Goal: Task Accomplishment & Management: Complete application form

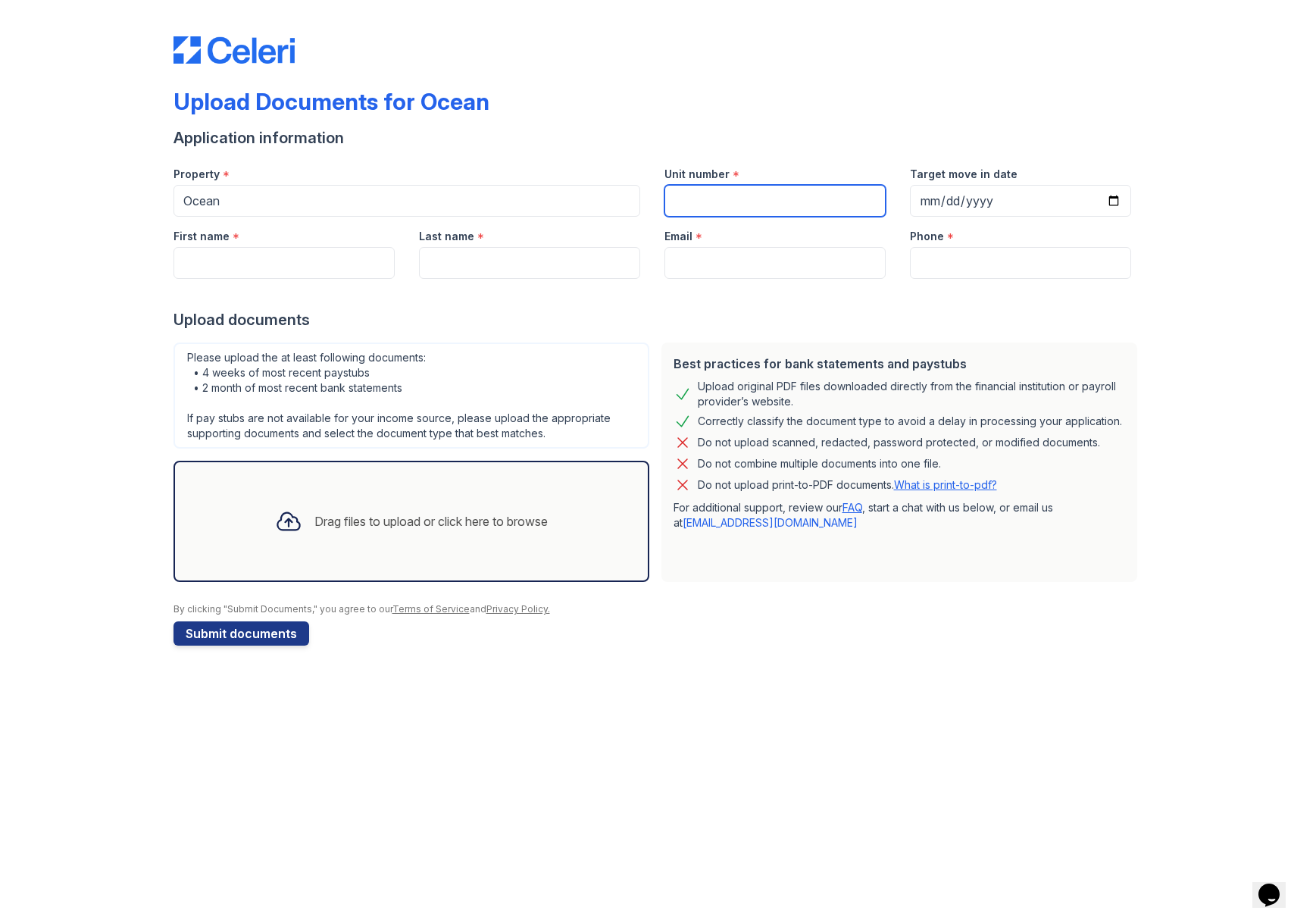
click at [730, 202] on input "Unit number" at bounding box center [775, 201] width 221 height 32
type input "2218"
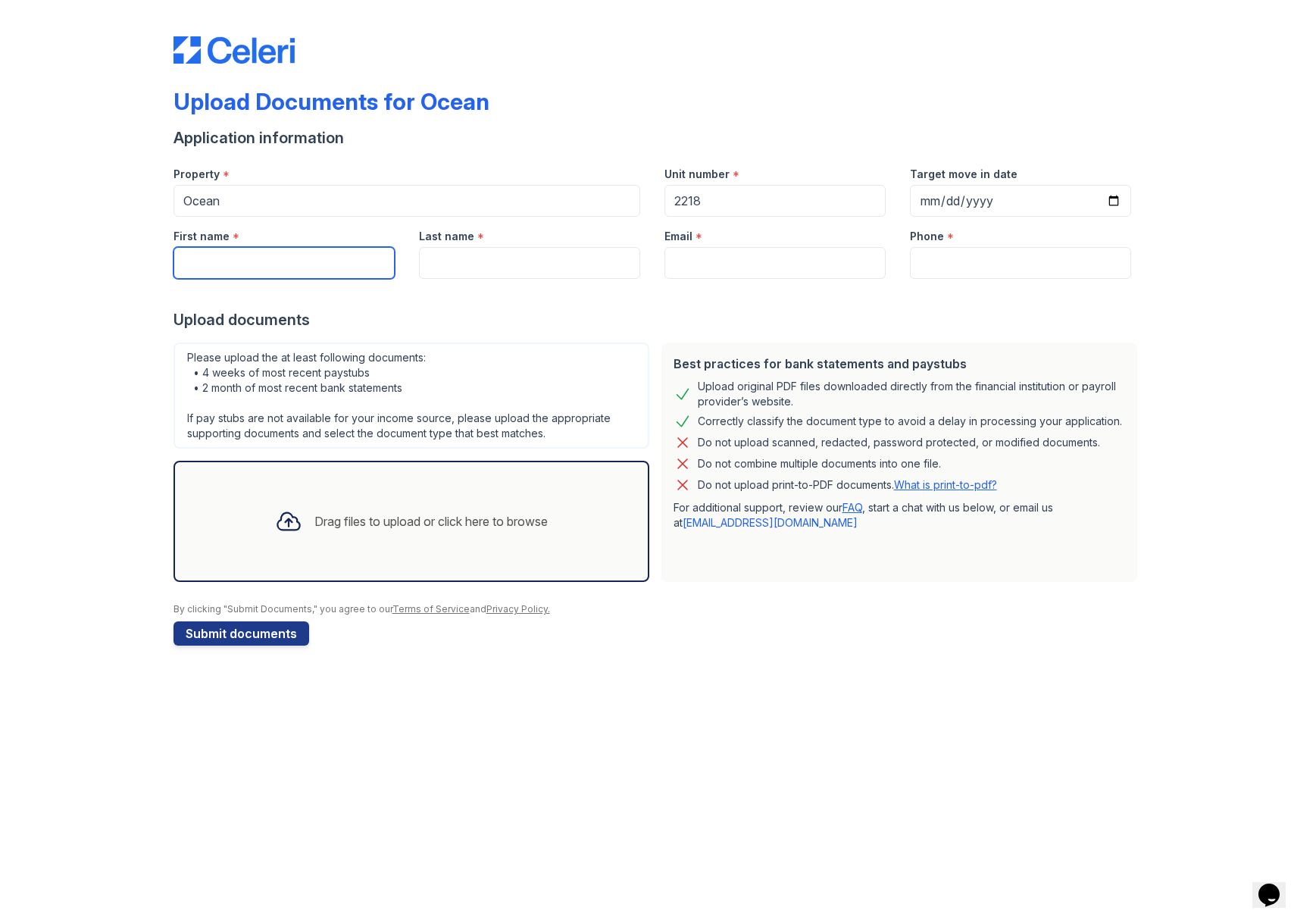
type input "[PERSON_NAME]"
type input "[EMAIL_ADDRESS][DOMAIN_NAME]"
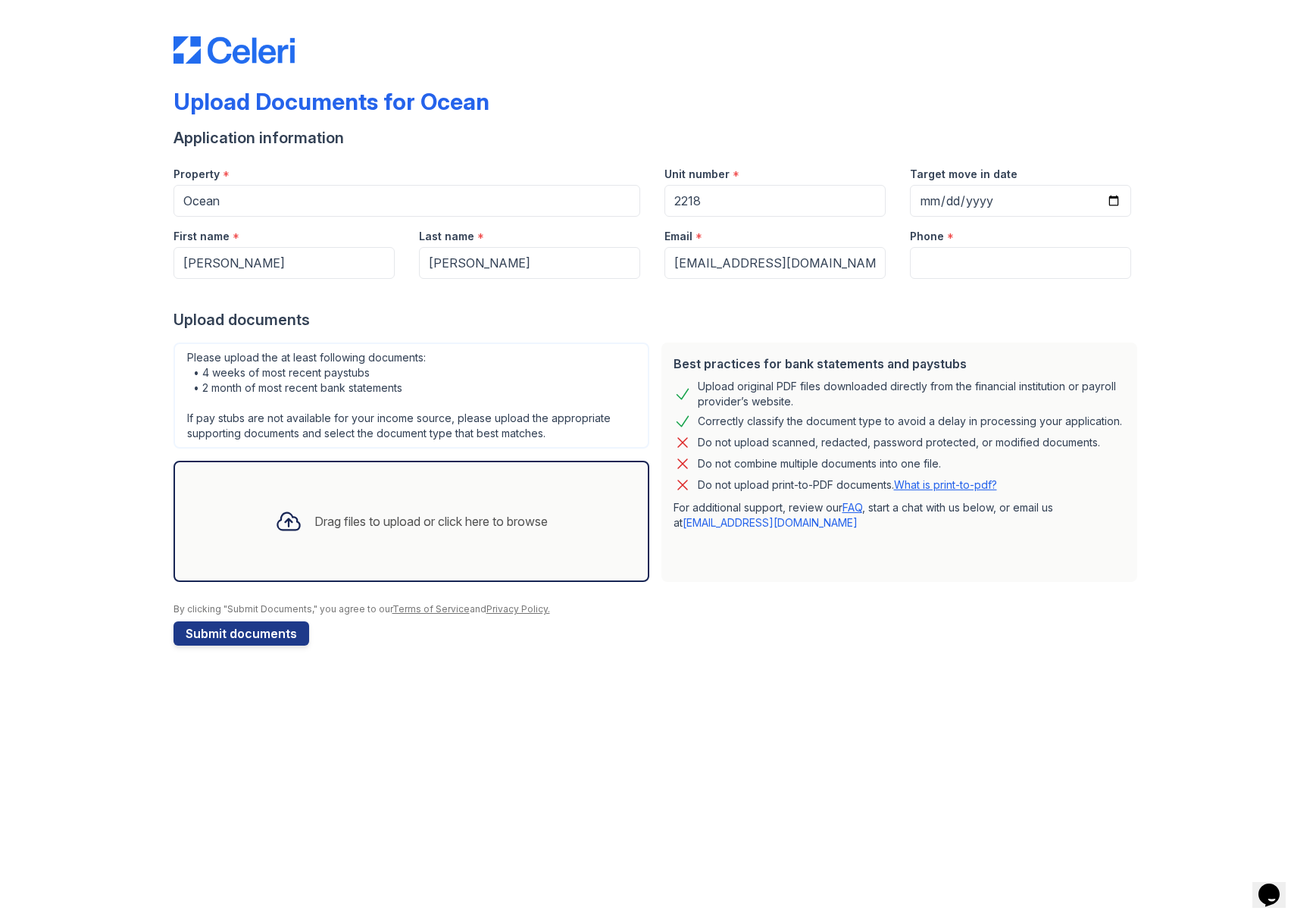
type input "14087683629"
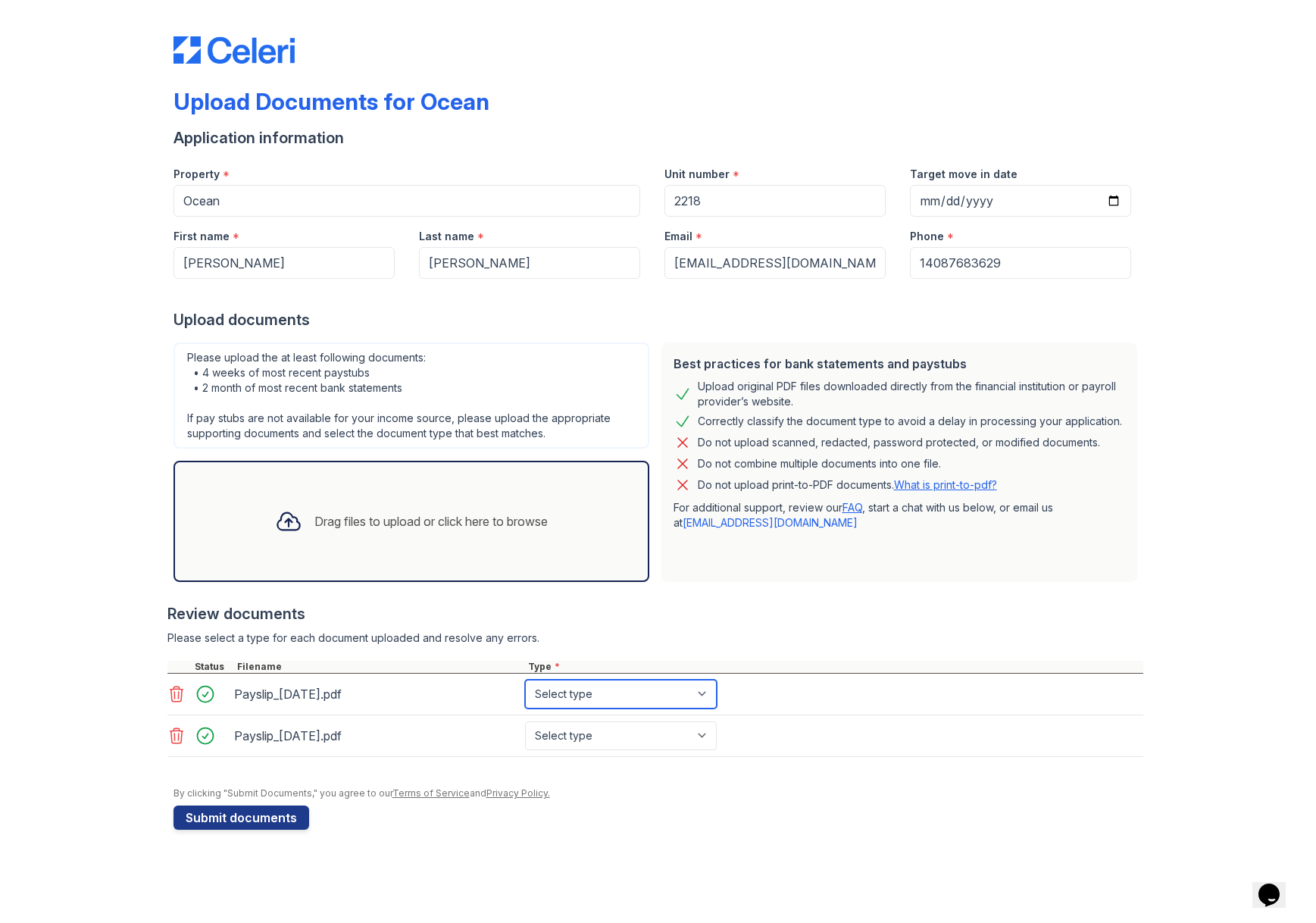
select select "paystub"
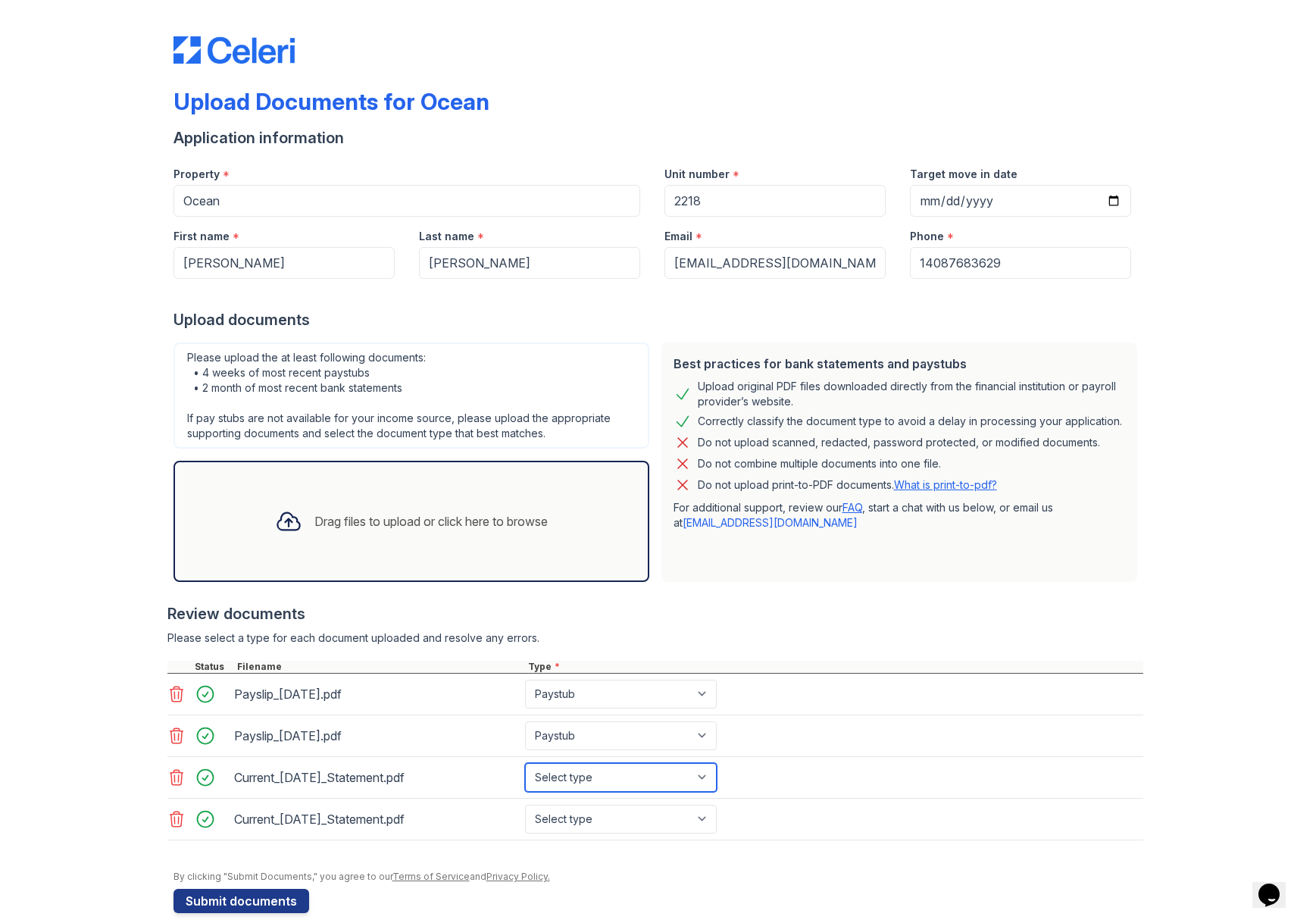
select select "bank_statement"
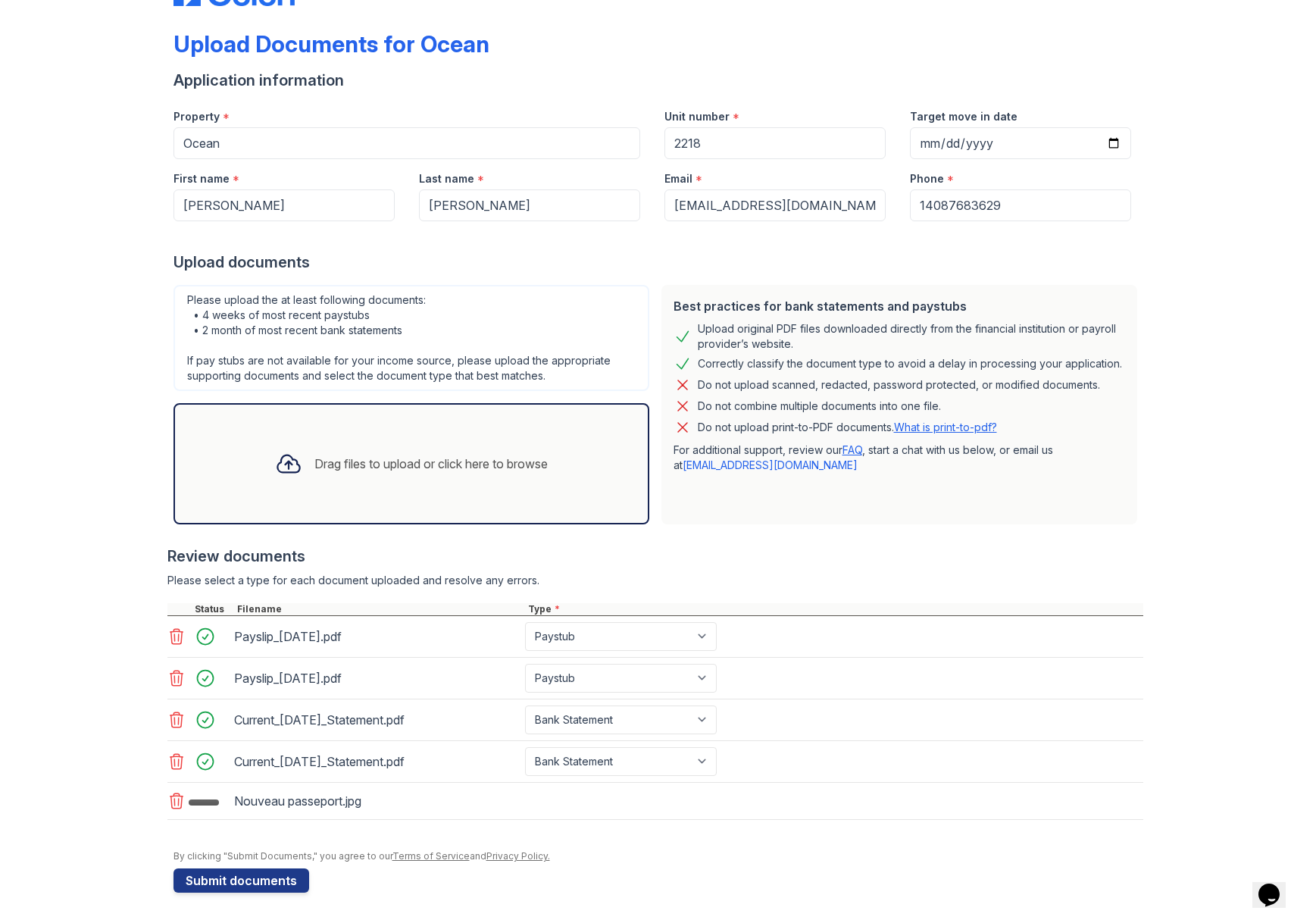
scroll to position [58, 0]
select select "other"
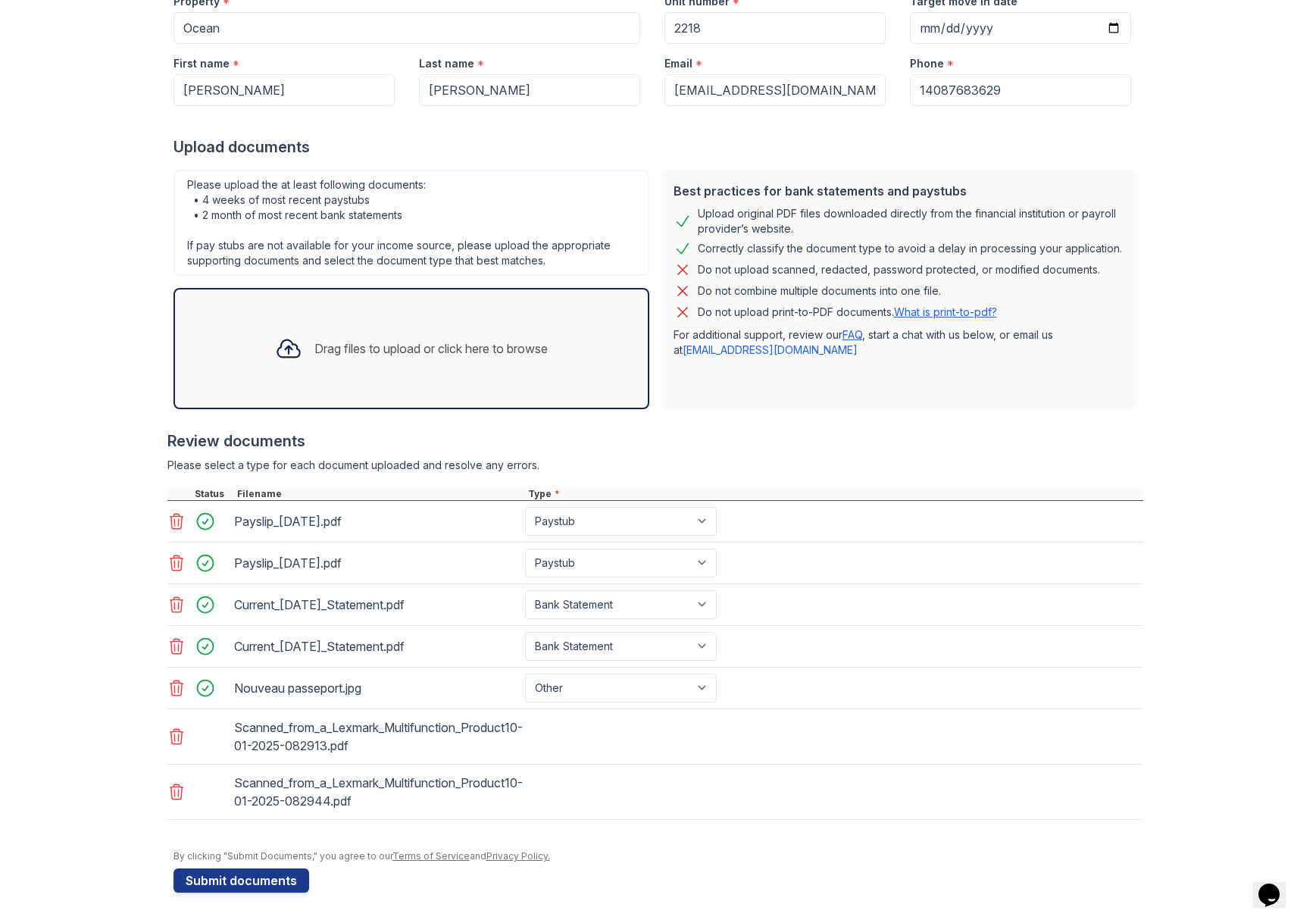
scroll to position [173, 0]
click at [909, 877] on form "Application information Property * Ocean Unit number * 2218 Target move in date…" at bounding box center [658, 423] width 969 height 939
click at [169, 737] on icon at bounding box center [176, 736] width 18 height 18
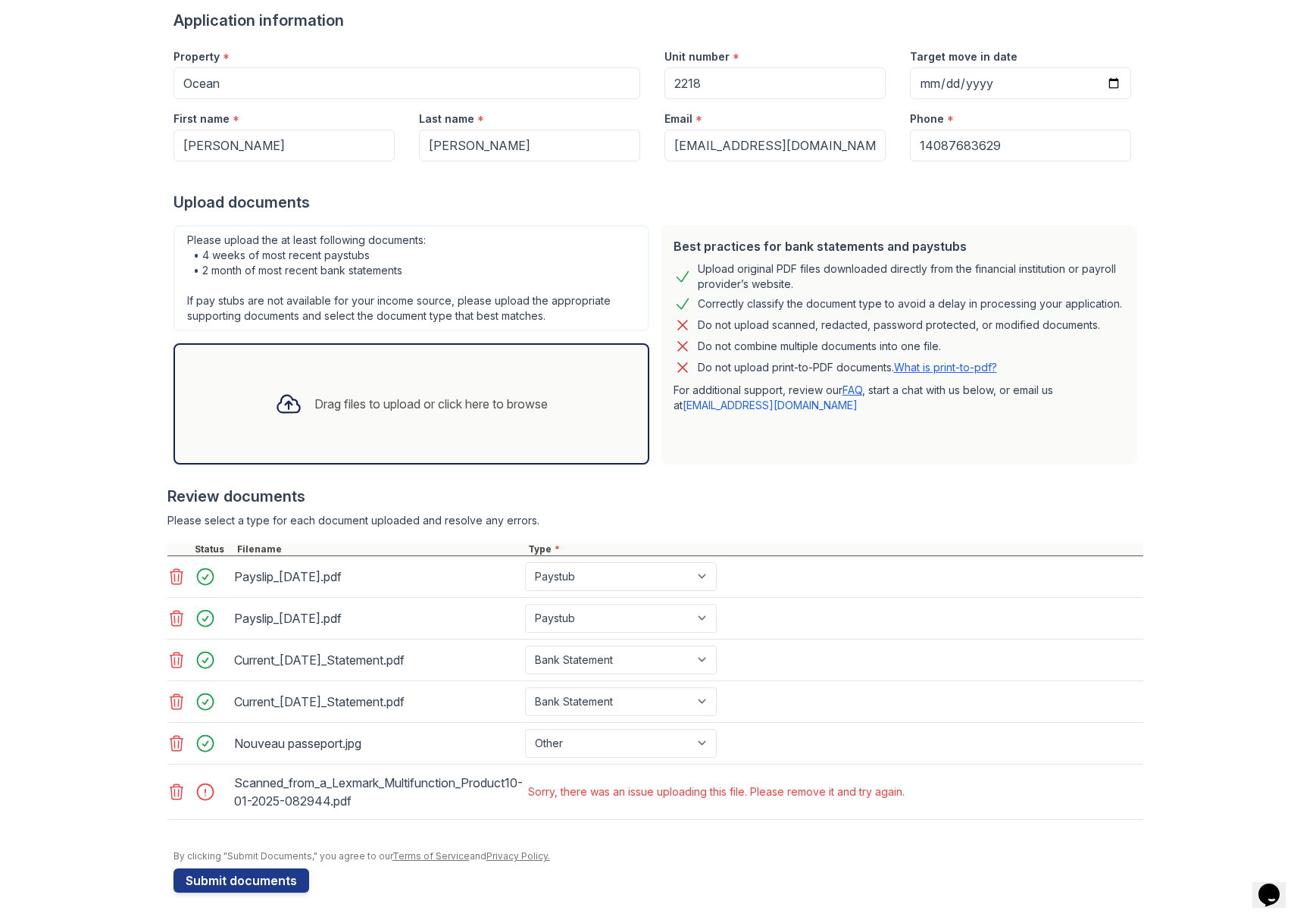
scroll to position [118, 0]
drag, startPoint x: 171, startPoint y: 793, endPoint x: 187, endPoint y: 790, distance: 16.3
click at [172, 793] on icon at bounding box center [176, 792] width 18 height 18
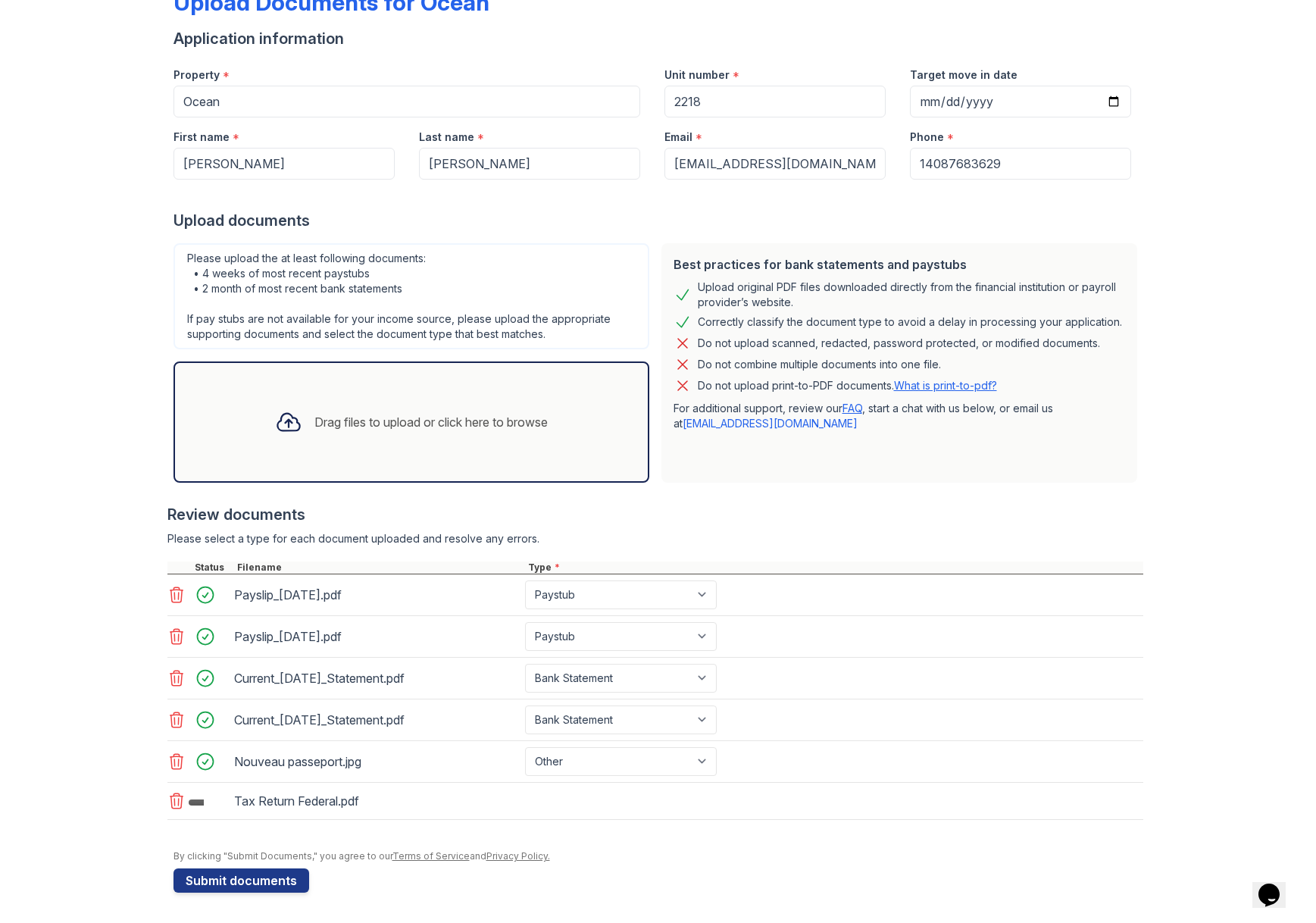
scroll to position [99, 0]
select select "tax_documents"
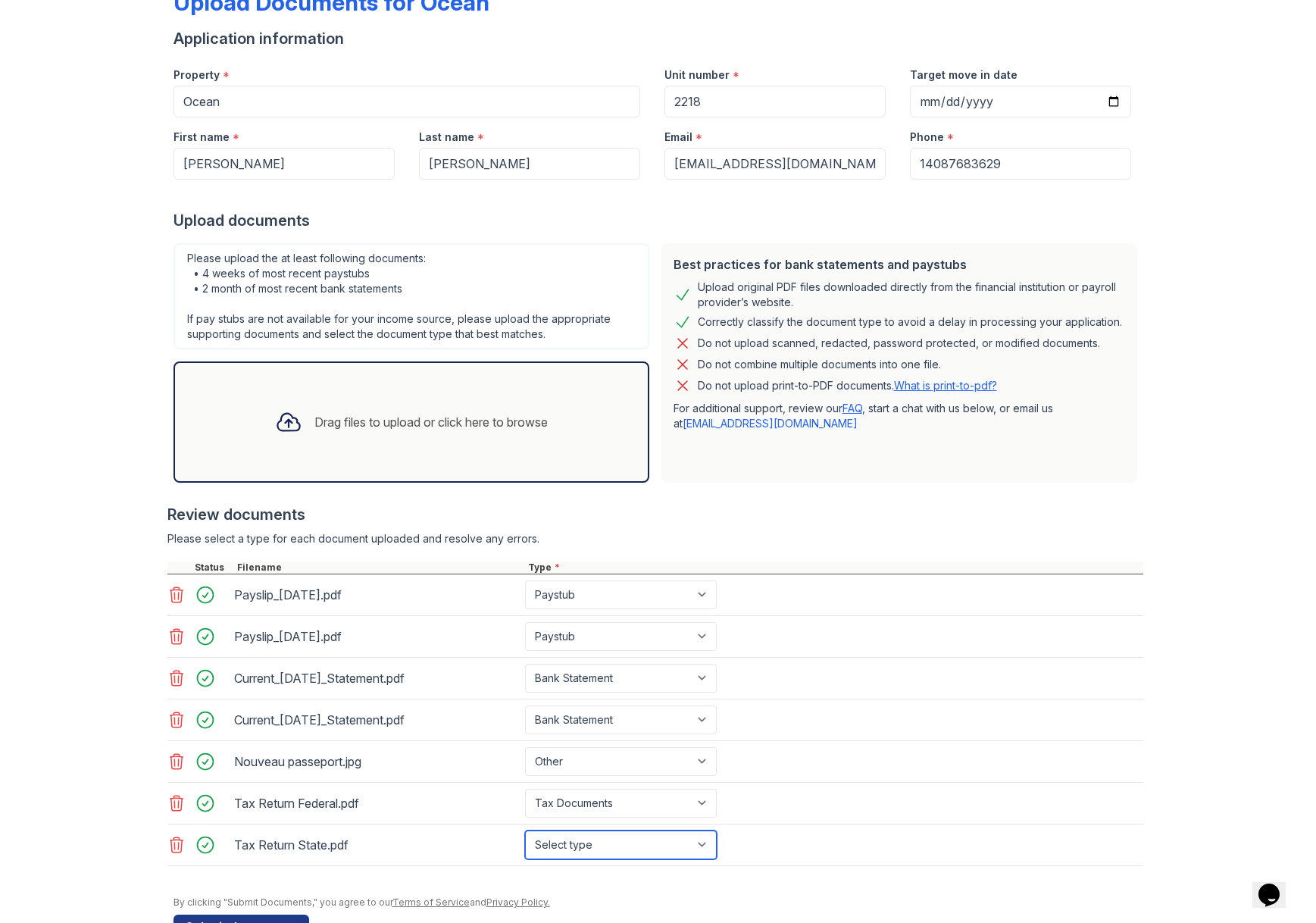
select select "tax_documents"
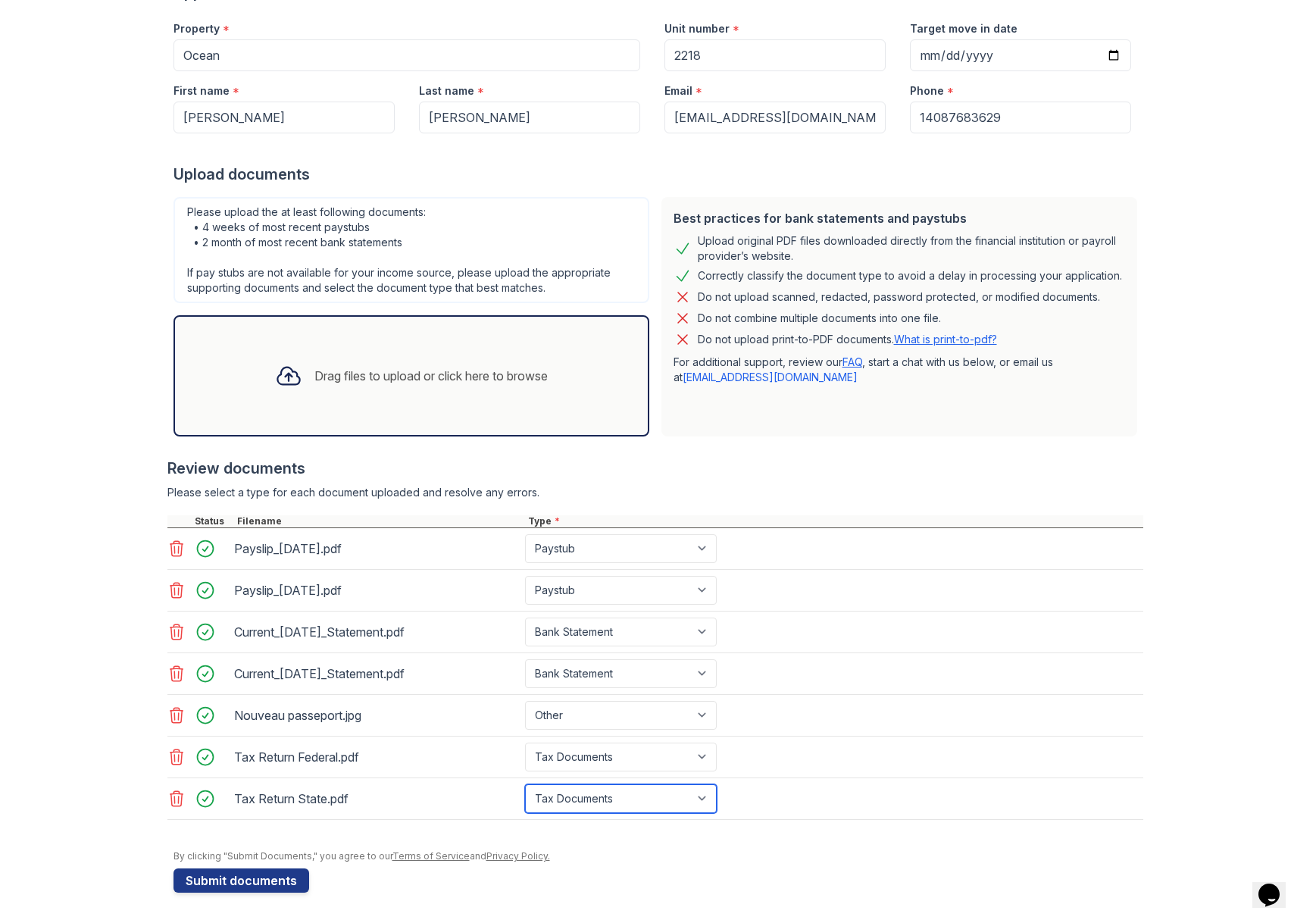
scroll to position [145, 0]
click at [253, 874] on button "Submit documents" at bounding box center [241, 881] width 136 height 24
